Goal: Transaction & Acquisition: Purchase product/service

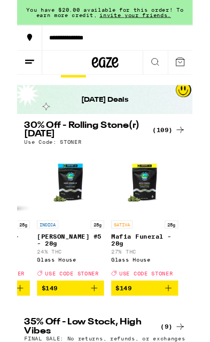
scroll to position [0, 9456]
